Goal: Task Accomplishment & Management: Manage account settings

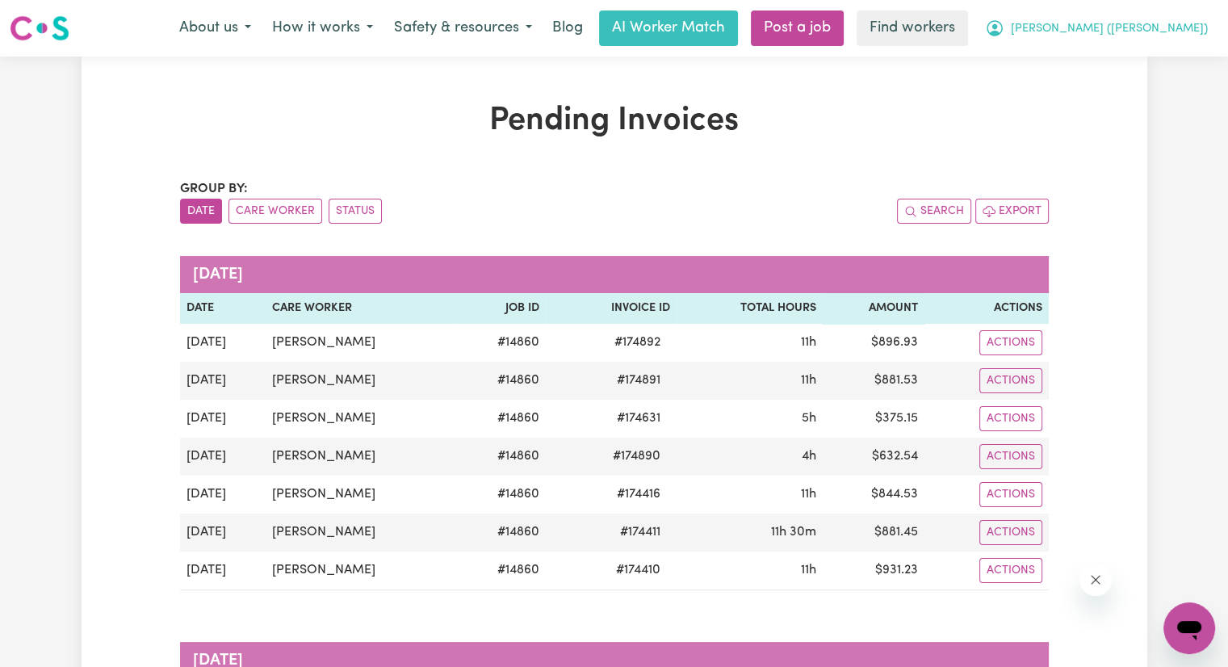
click at [1163, 26] on span "Caitlin (Rayne)" at bounding box center [1109, 29] width 197 height 18
click at [1122, 103] on link "Logout" at bounding box center [1154, 93] width 128 height 31
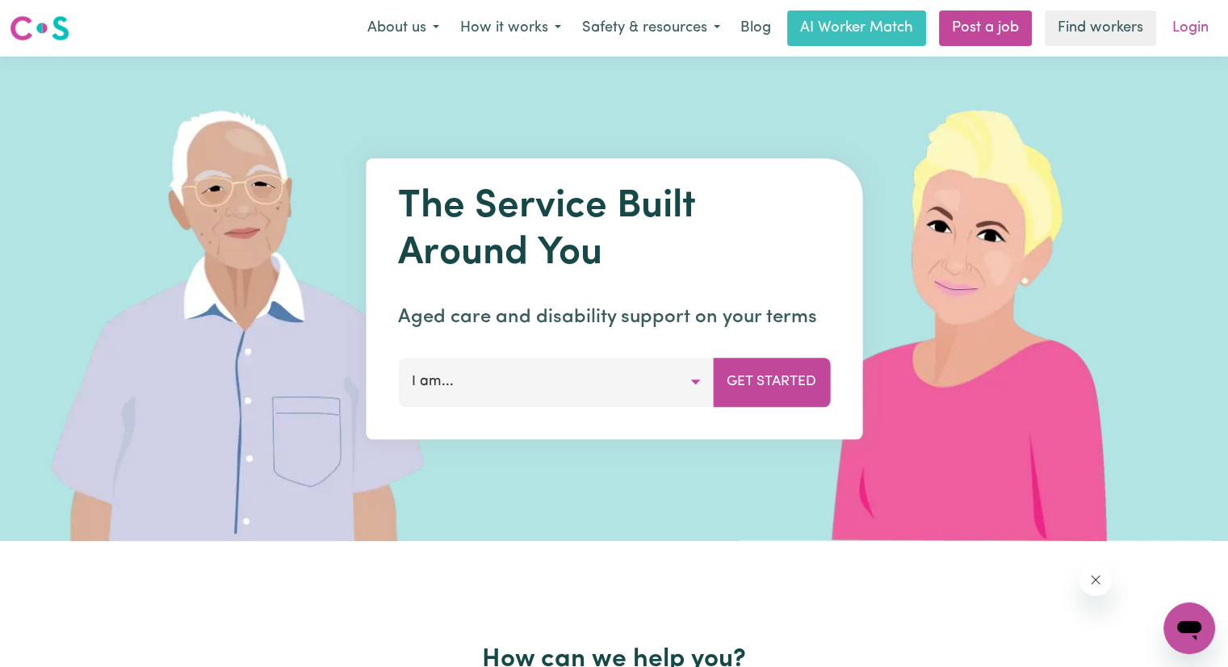
click at [1176, 27] on link "Login" at bounding box center [1191, 28] width 56 height 36
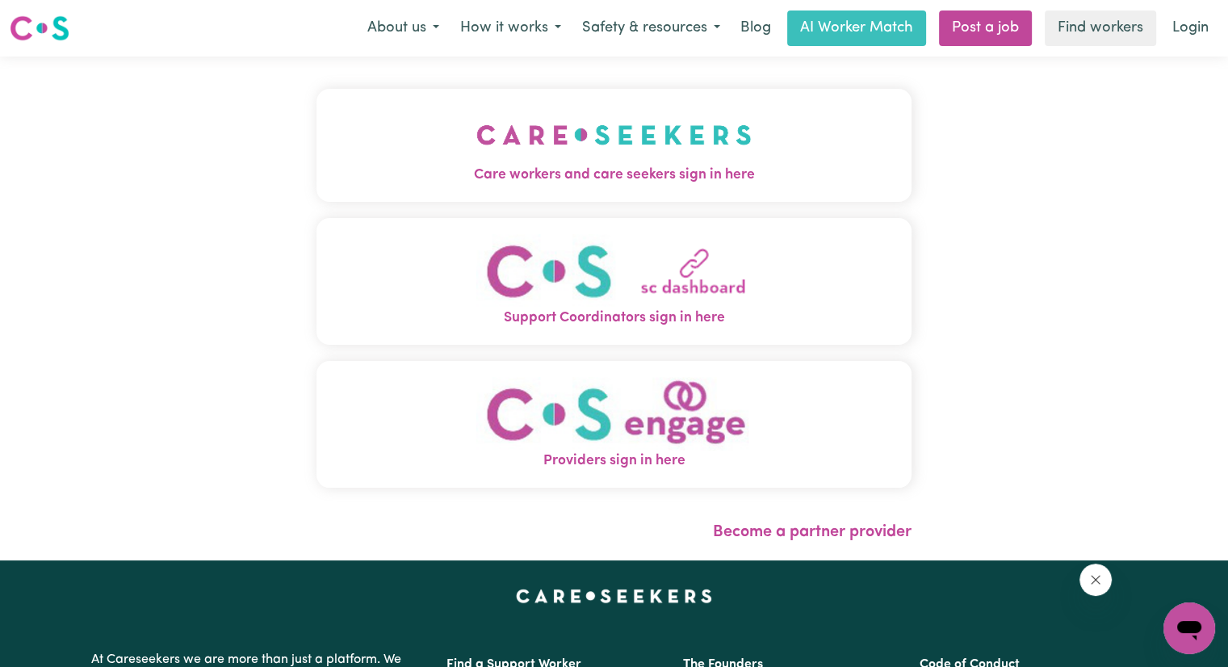
click at [477, 150] on img "Care workers and care seekers sign in here" at bounding box center [614, 135] width 275 height 60
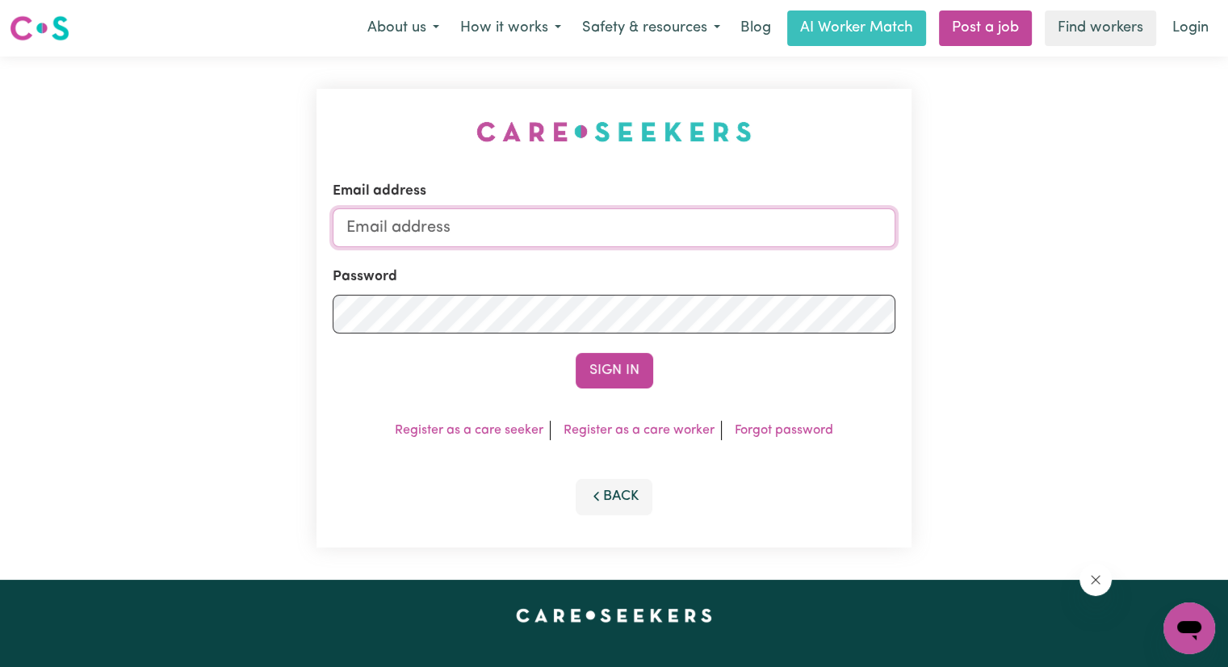
click at [455, 229] on input "Email address" at bounding box center [614, 227] width 563 height 39
type input "danna@careseekers.com.au"
click at [576, 353] on button "Sign In" at bounding box center [615, 371] width 78 height 36
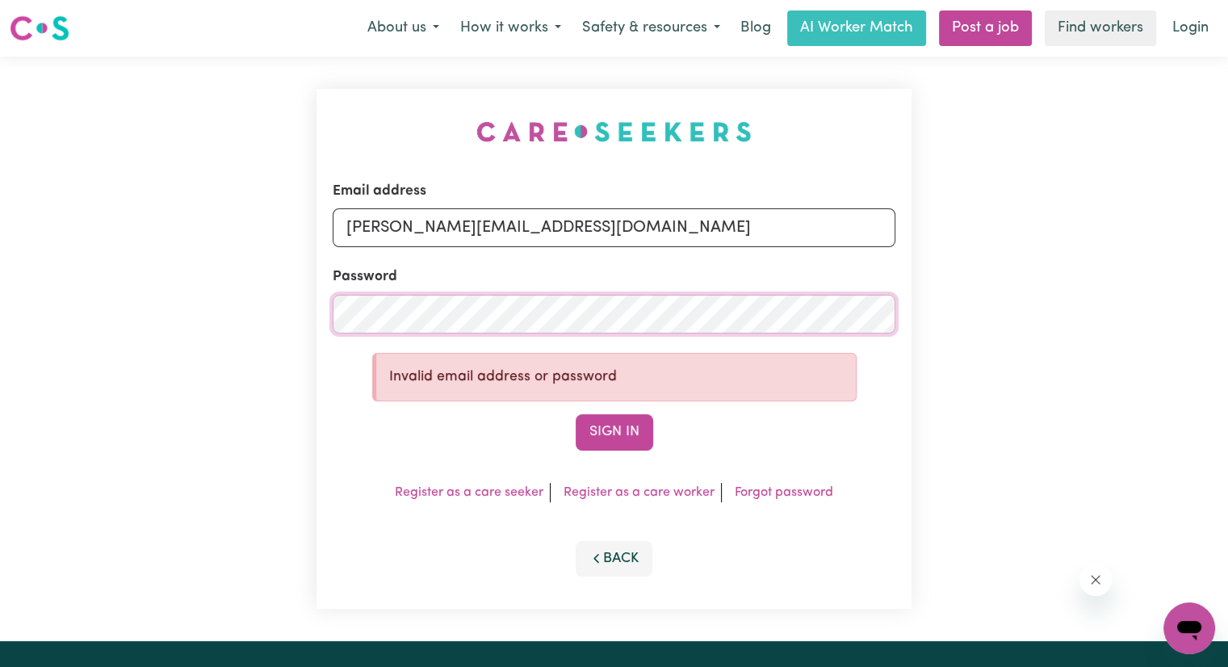
click at [576, 414] on button "Sign In" at bounding box center [615, 432] width 78 height 36
